Goal: Transaction & Acquisition: Purchase product/service

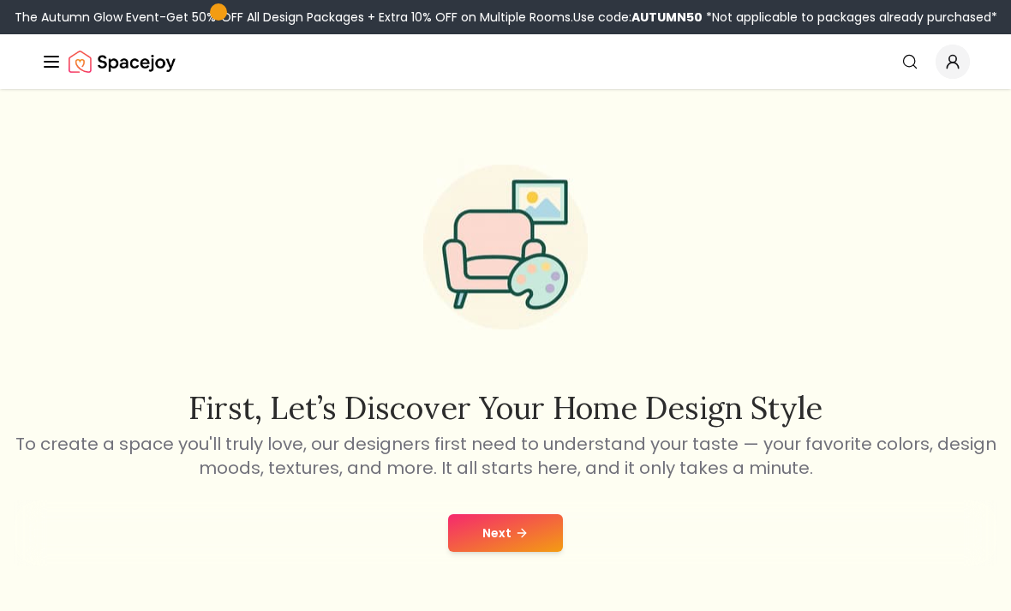
click at [508, 535] on button "Next" at bounding box center [505, 533] width 115 height 38
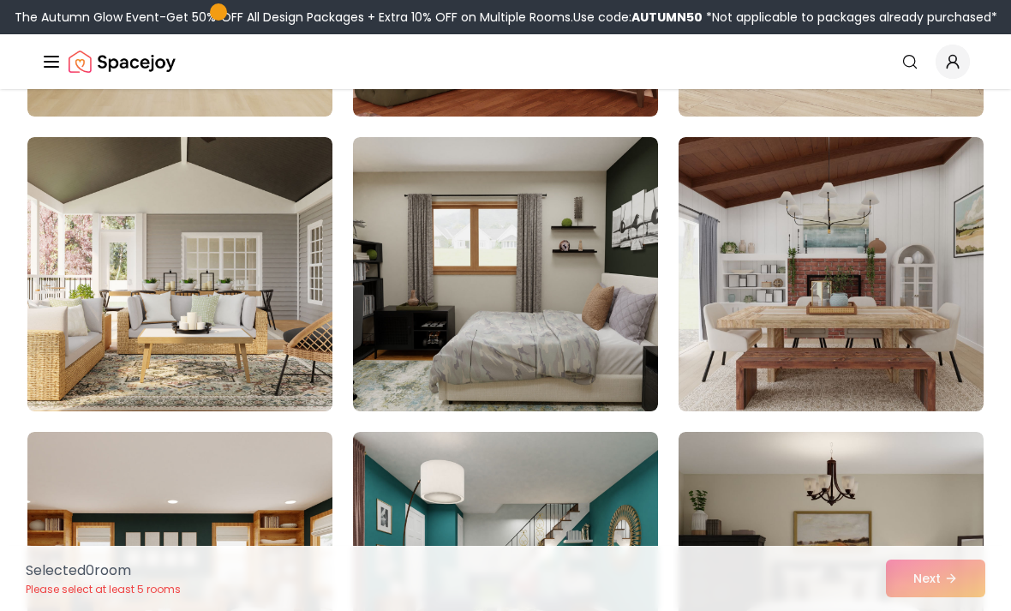
click at [589, 337] on img at bounding box center [505, 274] width 305 height 274
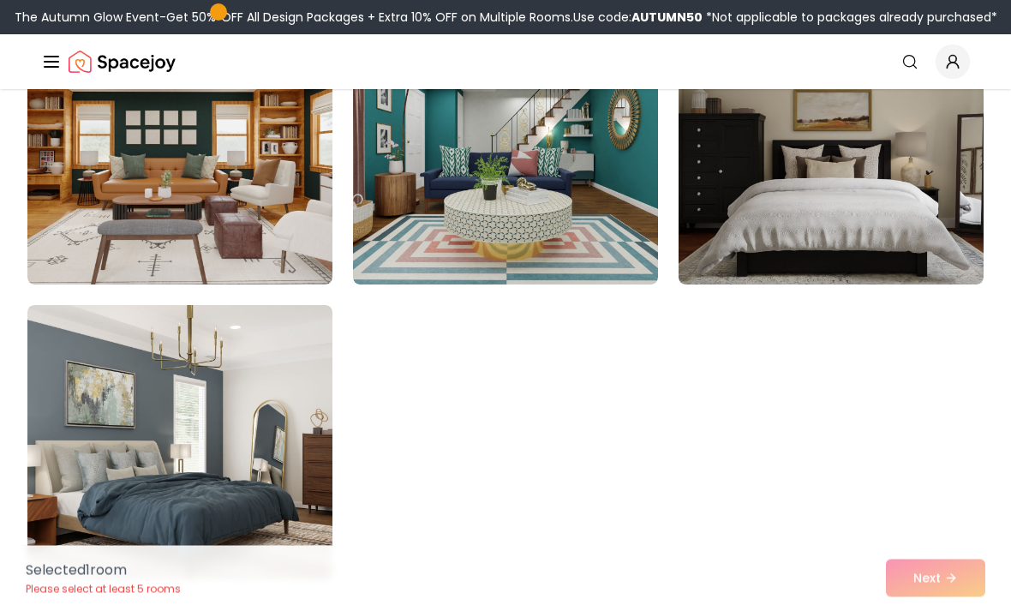
scroll to position [886, 0]
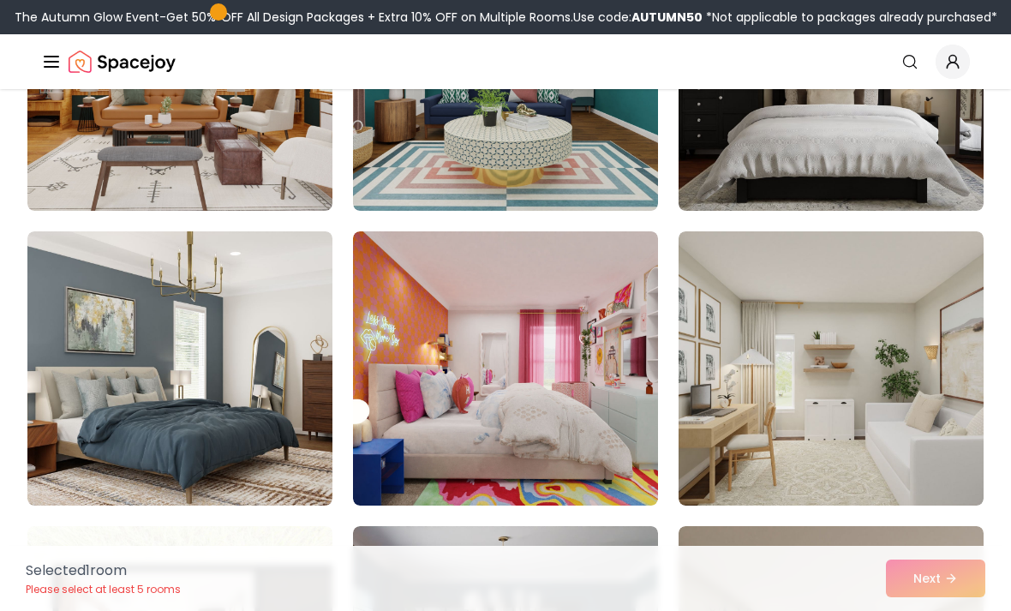
click at [953, 610] on div "Selected 1 room Please select at least 5 rooms Next" at bounding box center [505, 578] width 987 height 65
click at [960, 610] on div "Selected 1 room Please select at least 5 rooms Next" at bounding box center [505, 578] width 987 height 65
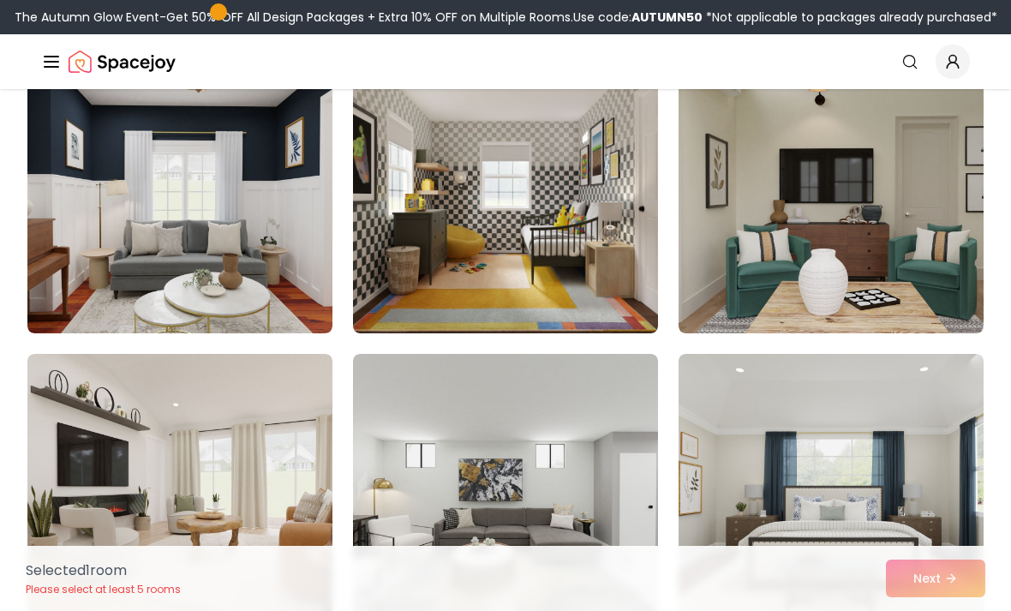
click at [596, 248] on img at bounding box center [505, 196] width 305 height 274
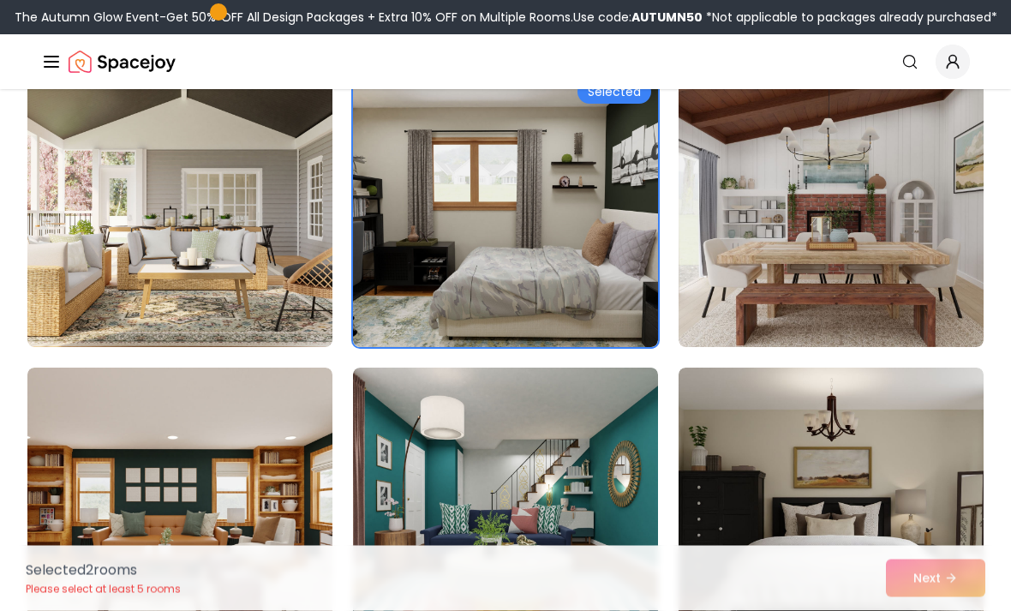
click at [595, 234] on img at bounding box center [505, 211] width 305 height 274
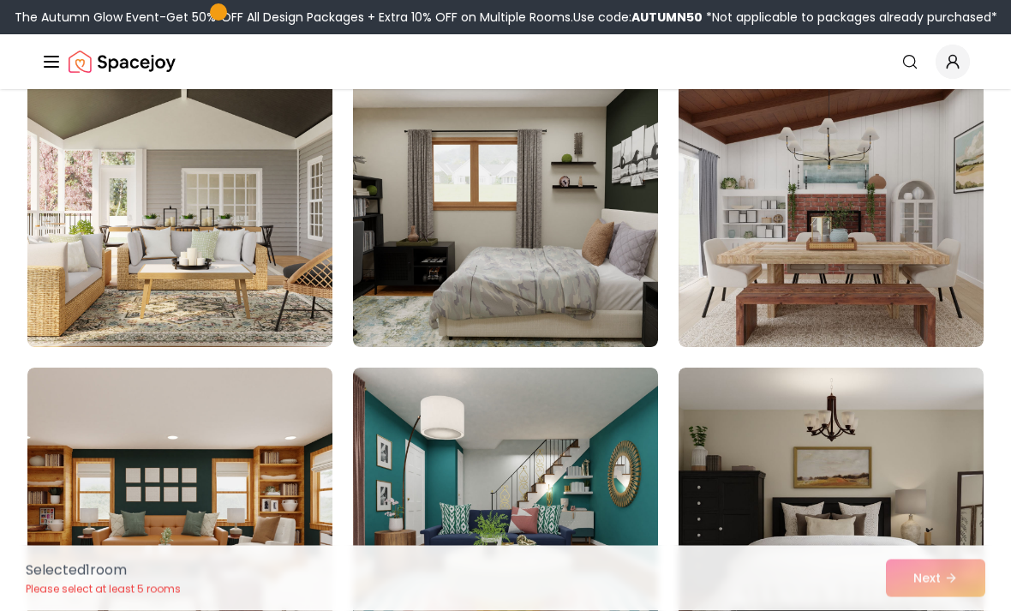
scroll to position [455, 0]
click at [948, 579] on div "Selected 1 room Please select at least 5 rooms Next" at bounding box center [505, 578] width 987 height 65
click at [948, 581] on div "Selected 1 room Please select at least 5 rooms Next" at bounding box center [505, 578] width 987 height 65
click at [926, 584] on div "Selected 1 room Please select at least 5 rooms Next" at bounding box center [505, 578] width 987 height 65
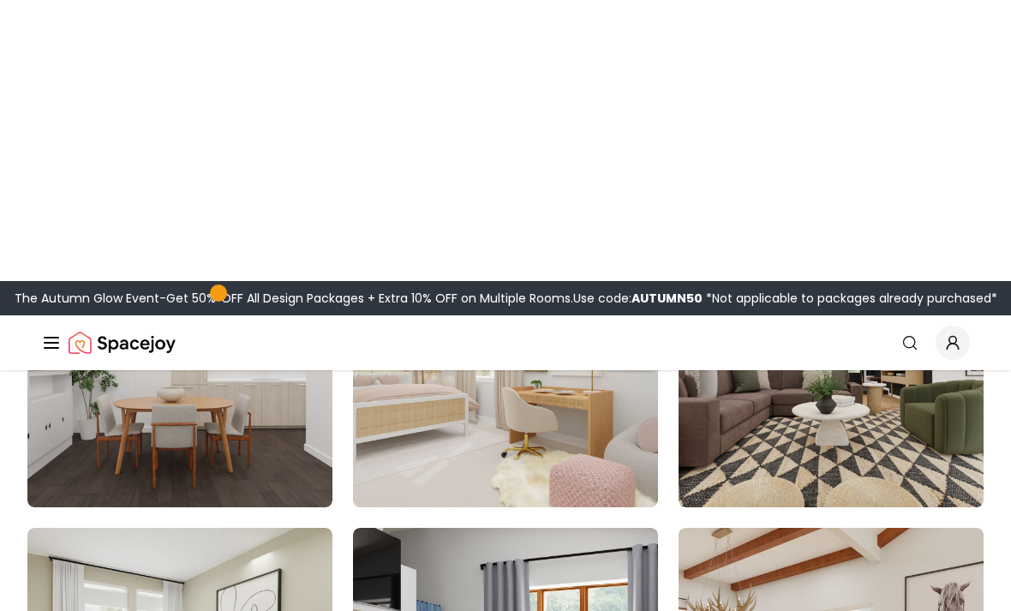
scroll to position [5560, 0]
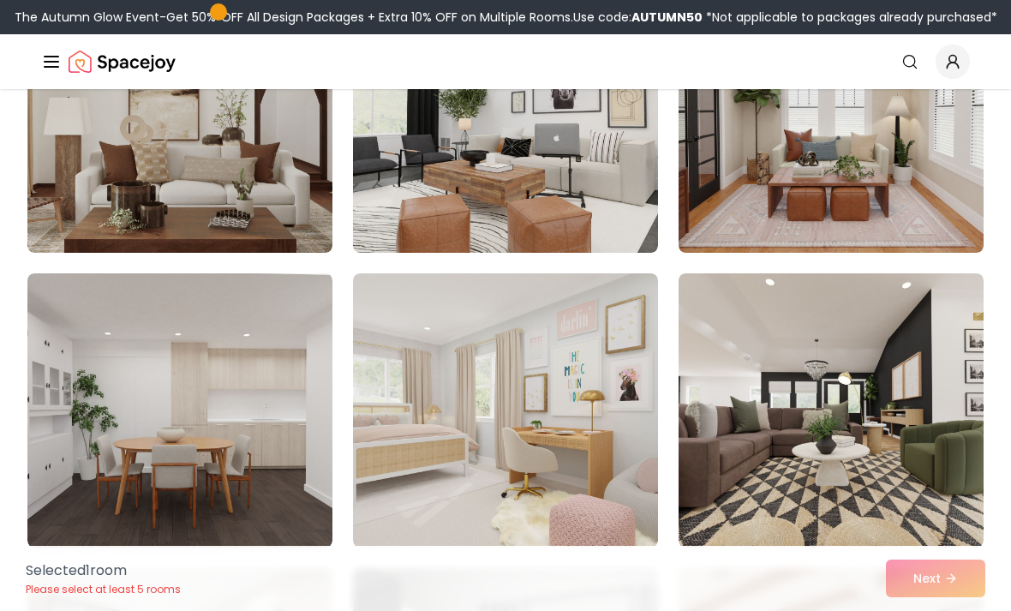
click at [883, 385] on img at bounding box center [831, 410] width 305 height 274
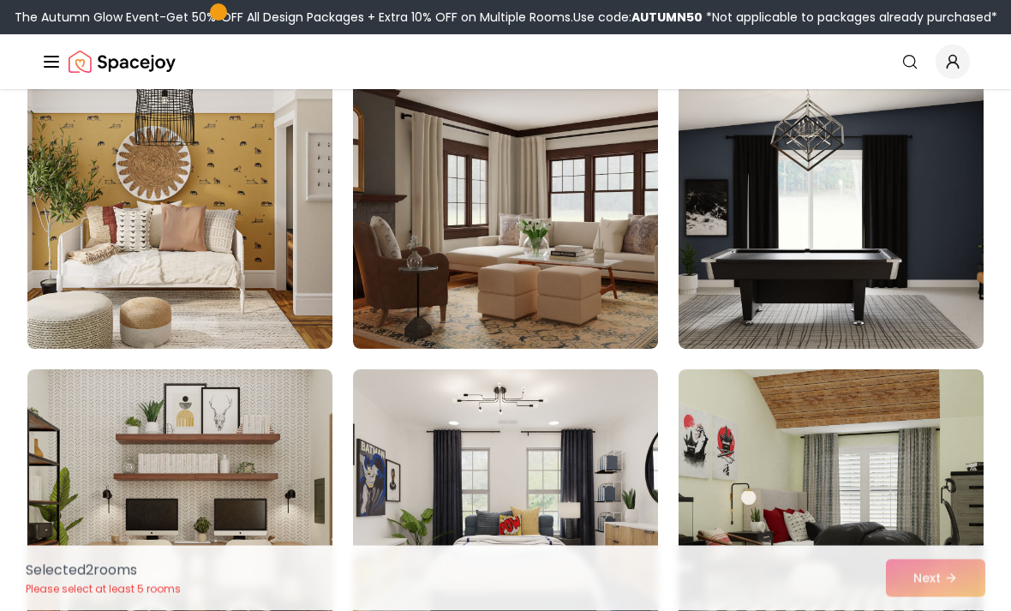
scroll to position [8118, 0]
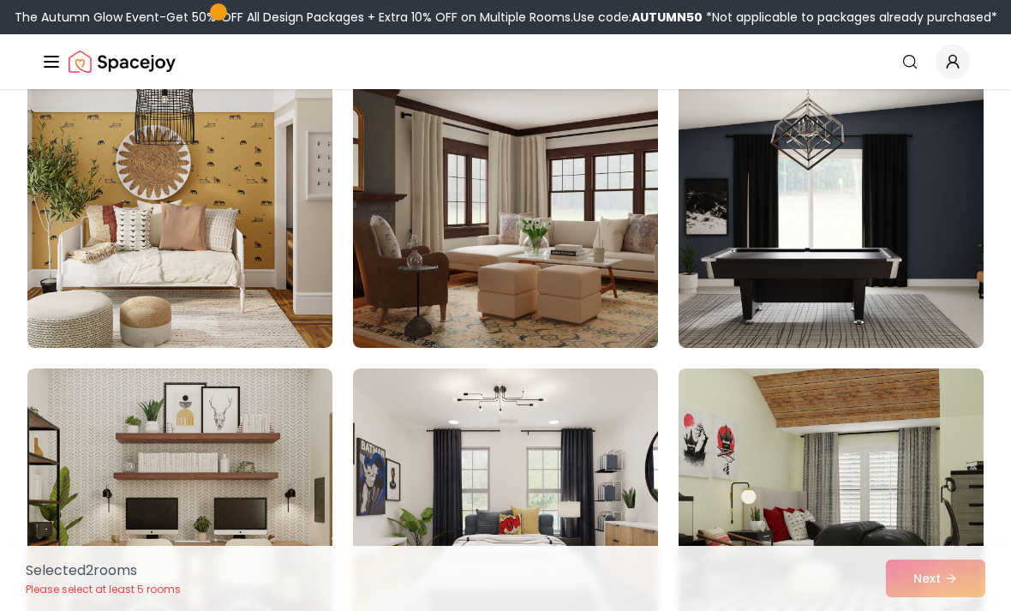
click at [567, 470] on img at bounding box center [505, 505] width 305 height 274
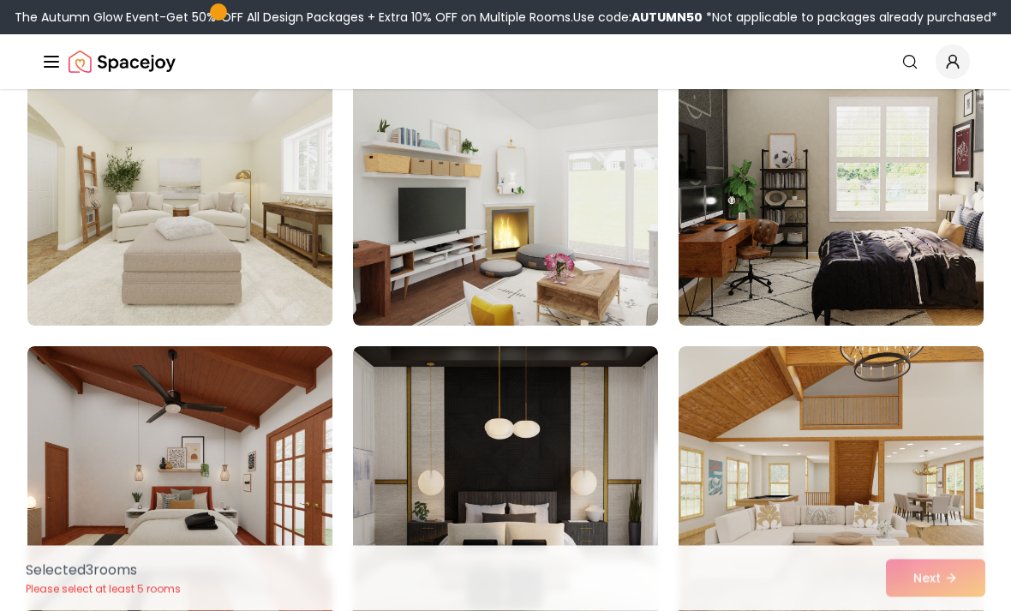
scroll to position [9319, 0]
click at [561, 254] on img at bounding box center [505, 188] width 305 height 274
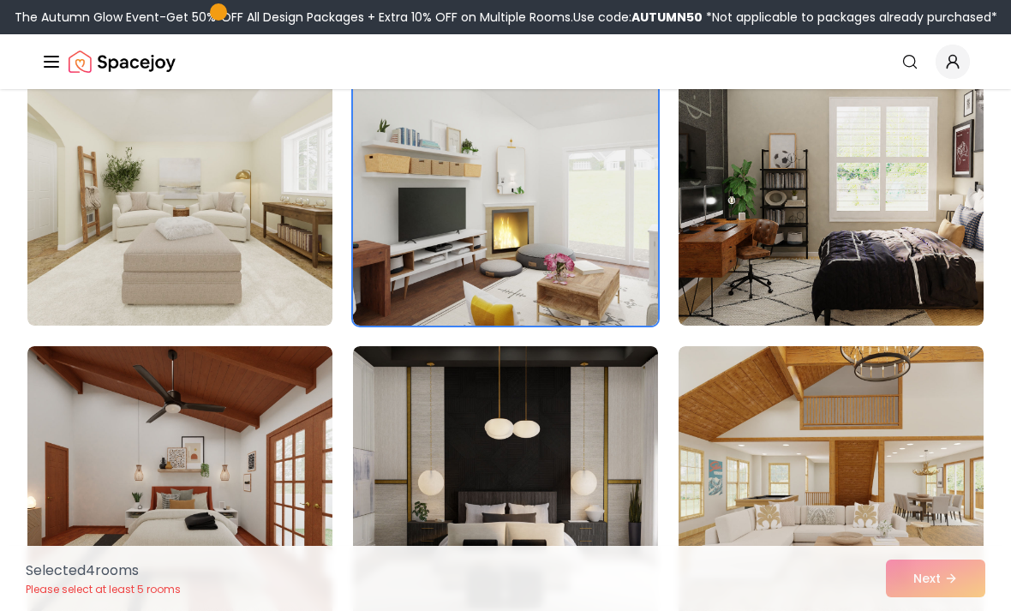
click at [918, 254] on img at bounding box center [831, 188] width 305 height 274
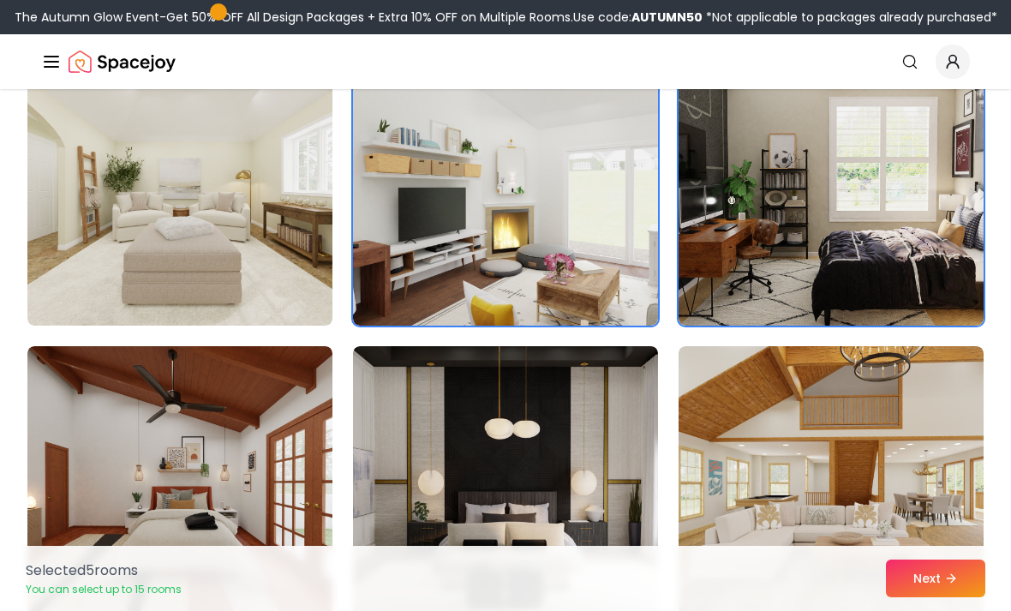
click at [961, 597] on button "Next" at bounding box center [935, 579] width 99 height 38
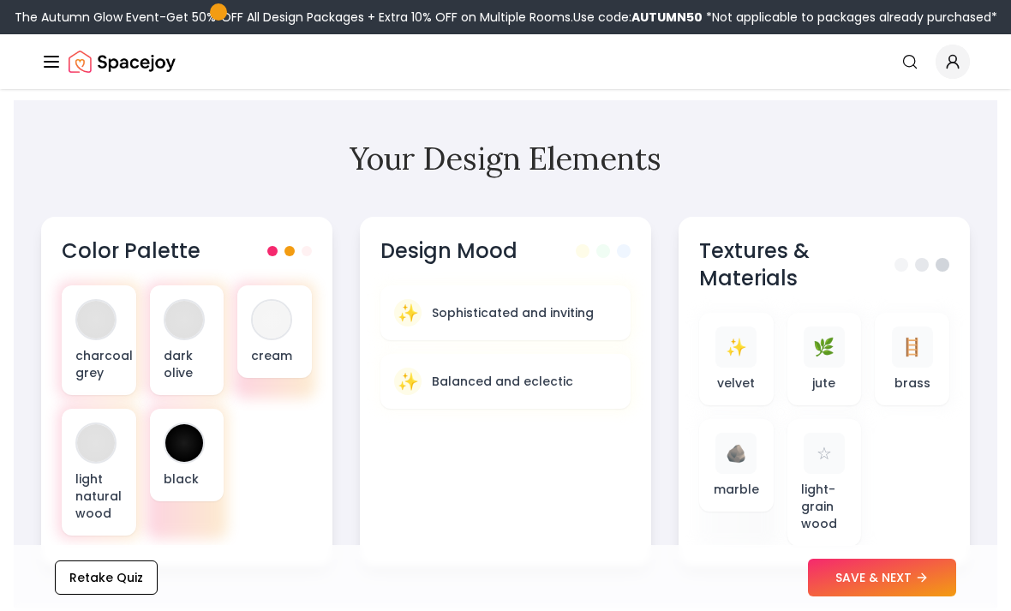
scroll to position [554, 0]
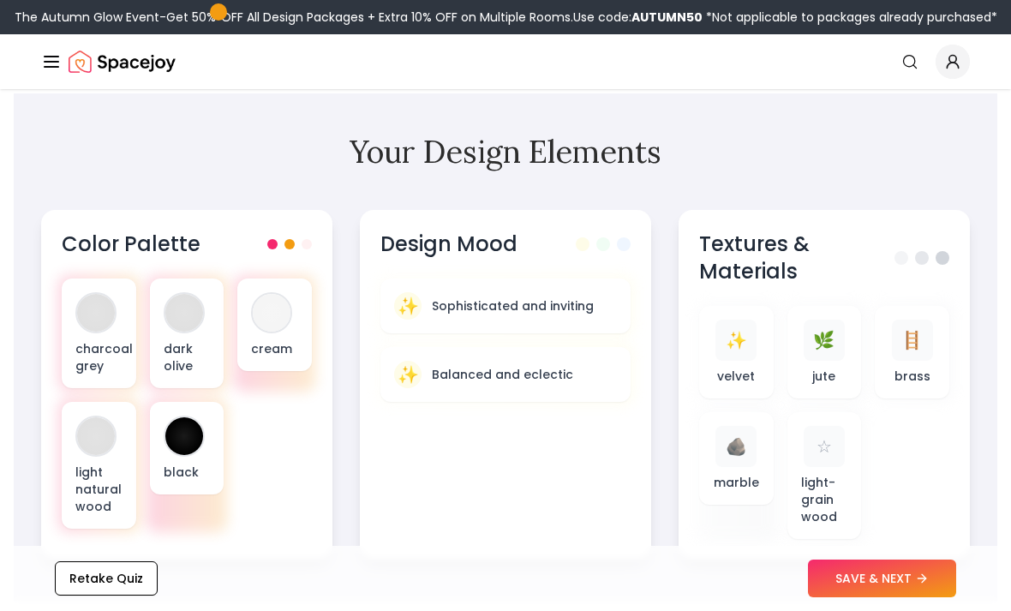
click at [889, 597] on button "SAVE & NEXT" at bounding box center [882, 579] width 148 height 38
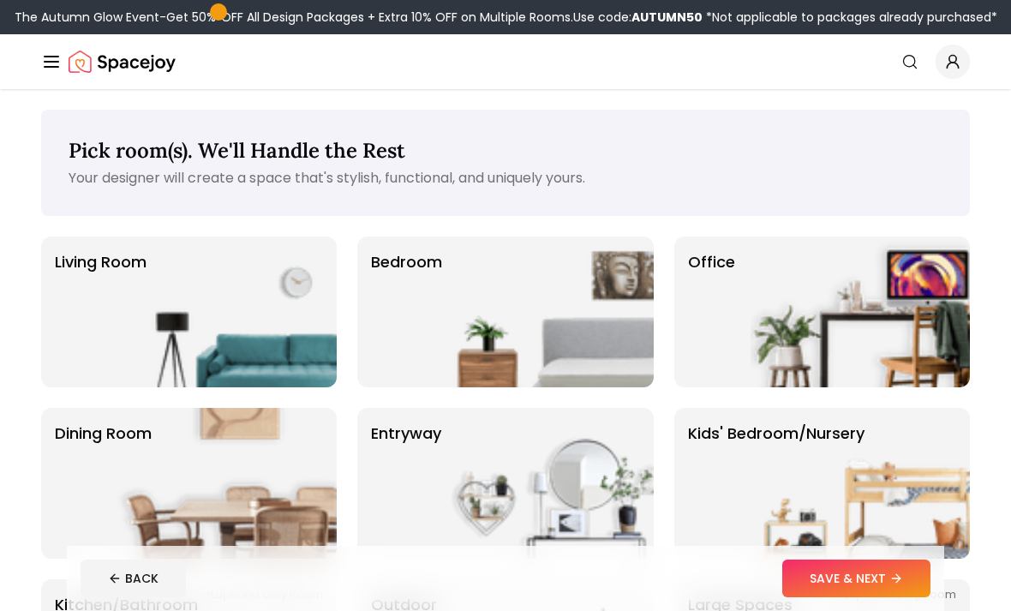
click at [580, 287] on img at bounding box center [543, 311] width 219 height 151
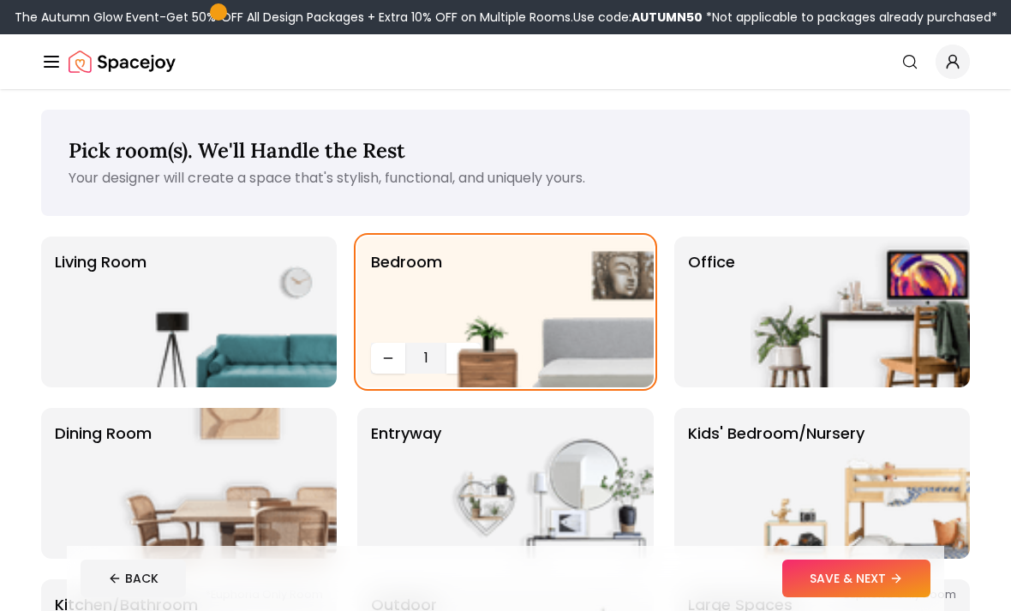
click at [859, 583] on button "SAVE & NEXT" at bounding box center [856, 579] width 148 height 38
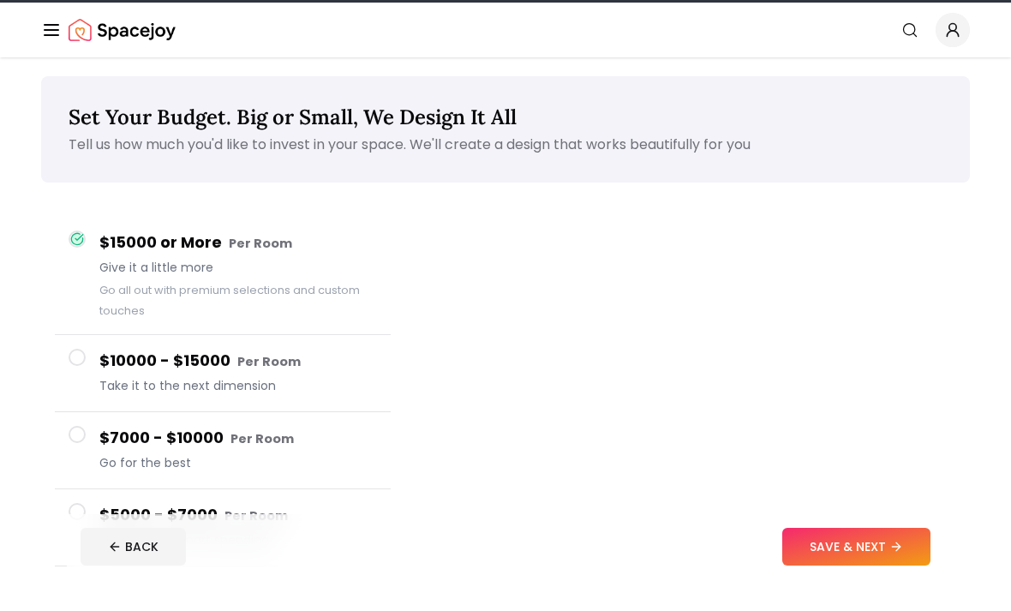
scroll to position [34, 0]
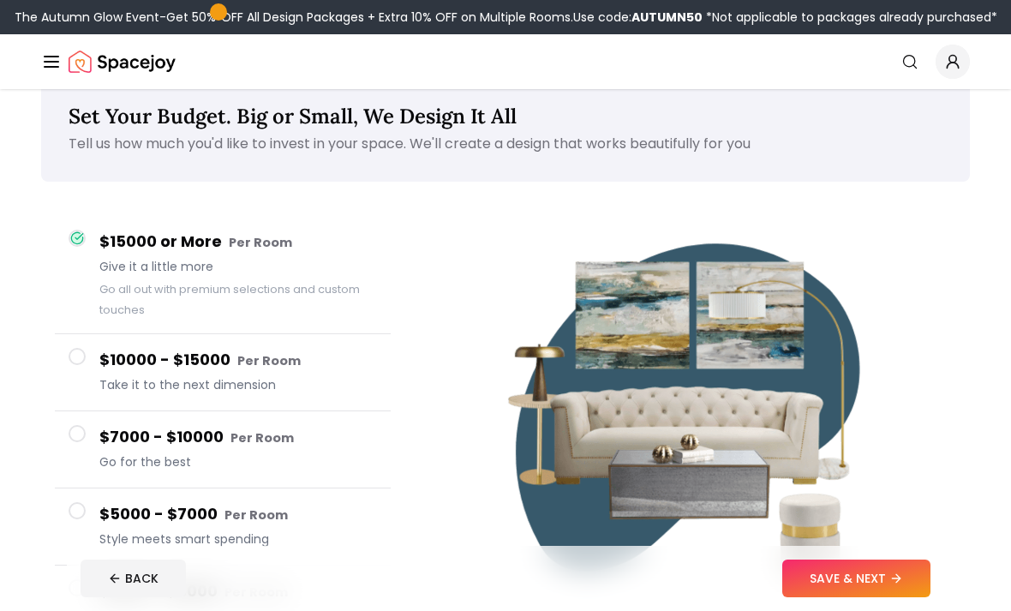
click at [271, 247] on small "Per Room" at bounding box center [260, 242] width 63 height 17
click at [144, 579] on button "BACK" at bounding box center [133, 579] width 105 height 38
